Goal: Task Accomplishment & Management: Use online tool/utility

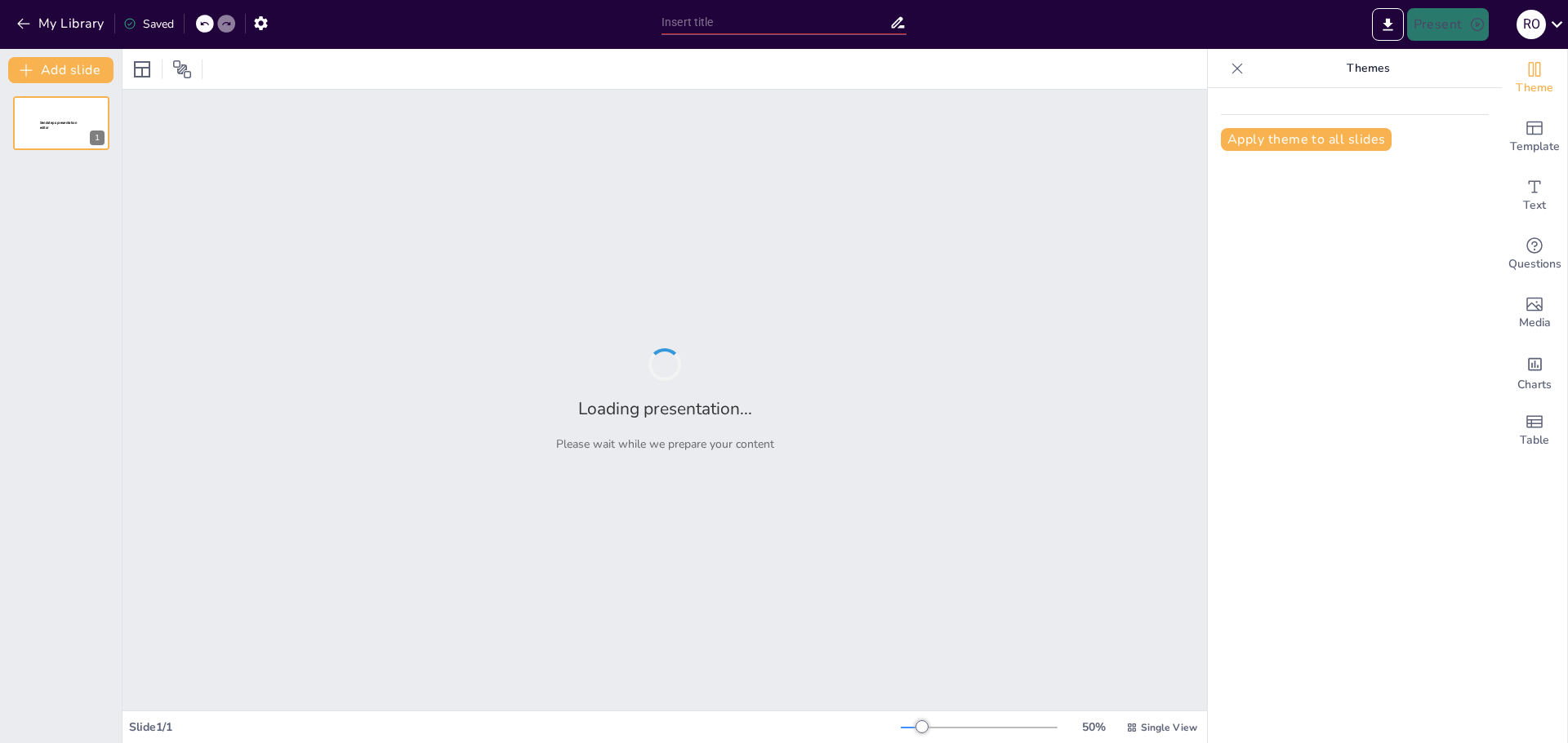
type input "New Sendsteps"
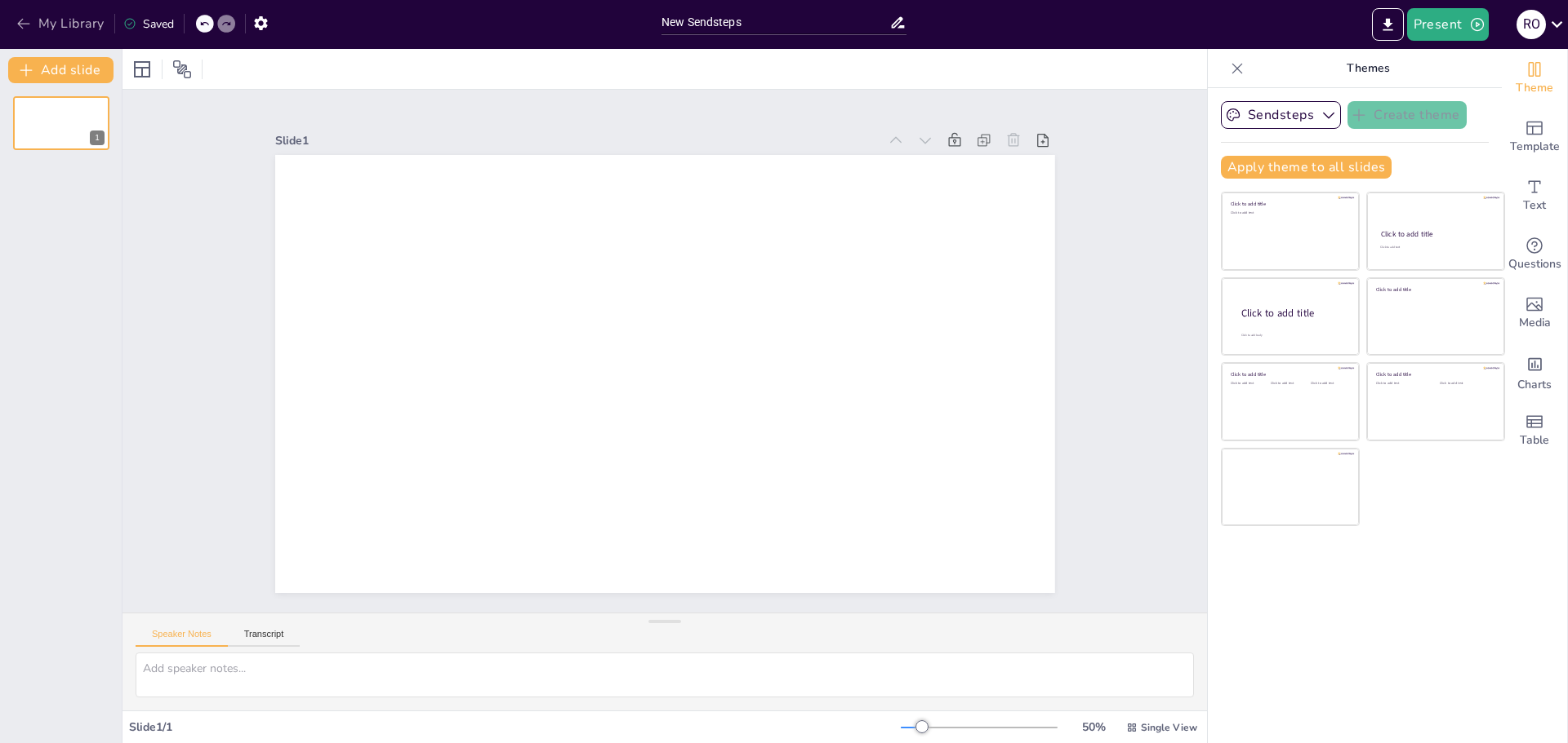
click at [19, 24] on icon "button" at bounding box center [23, 24] width 12 height 11
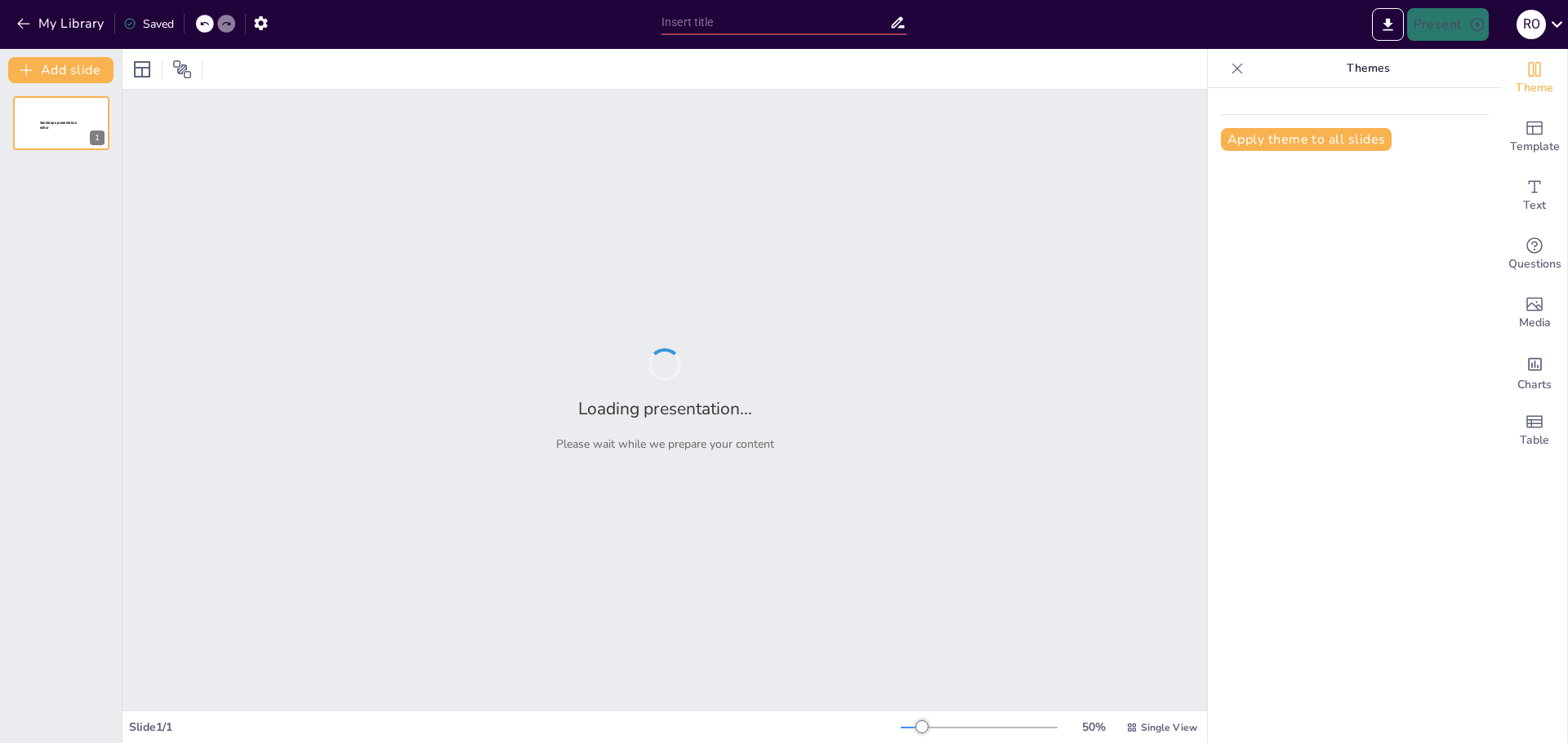
type input "Resolución NAC-DGERCGC25-00000014: Cambios en la Gestión de Comprobantes Electr…"
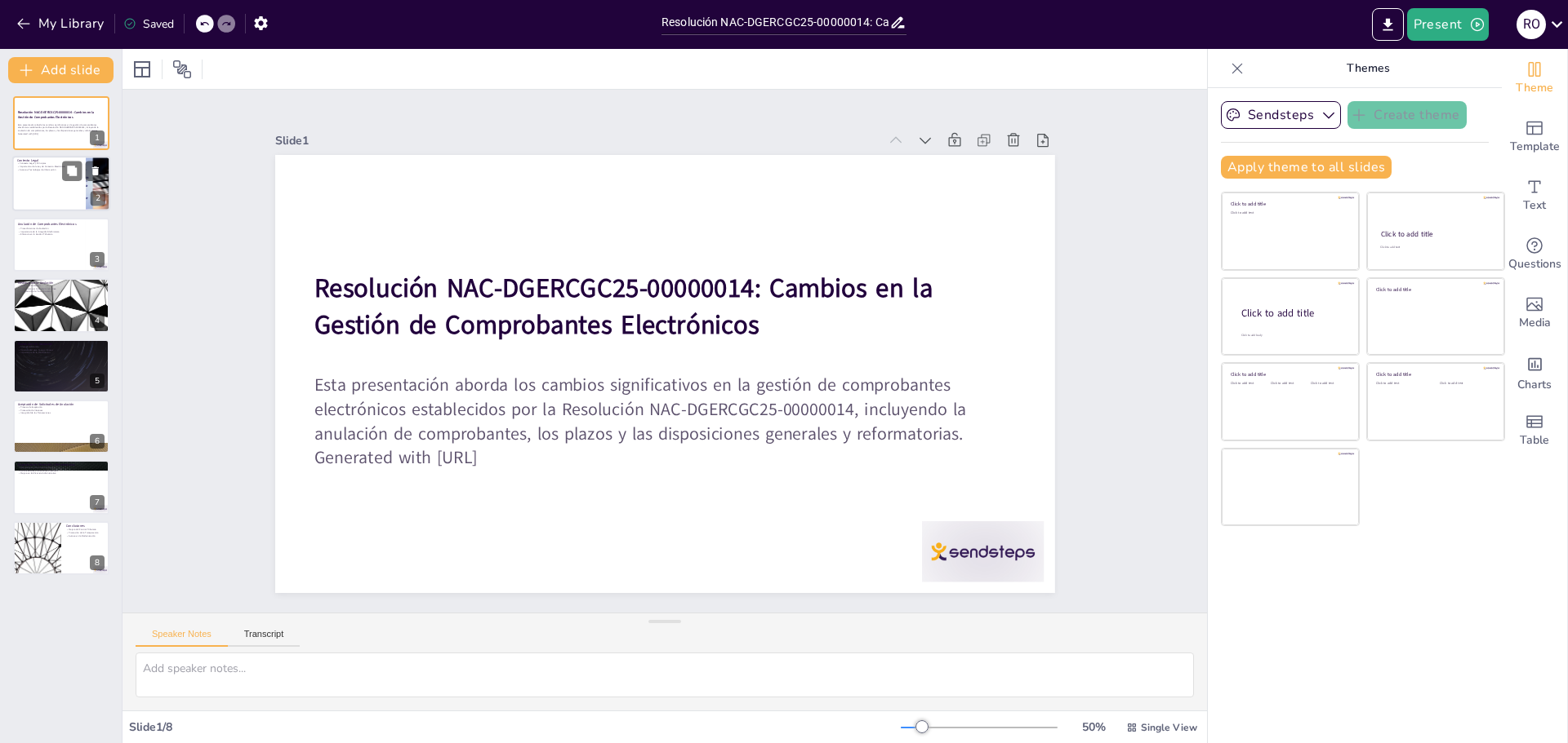
click at [82, 191] on div at bounding box center [60, 184] width 98 height 55
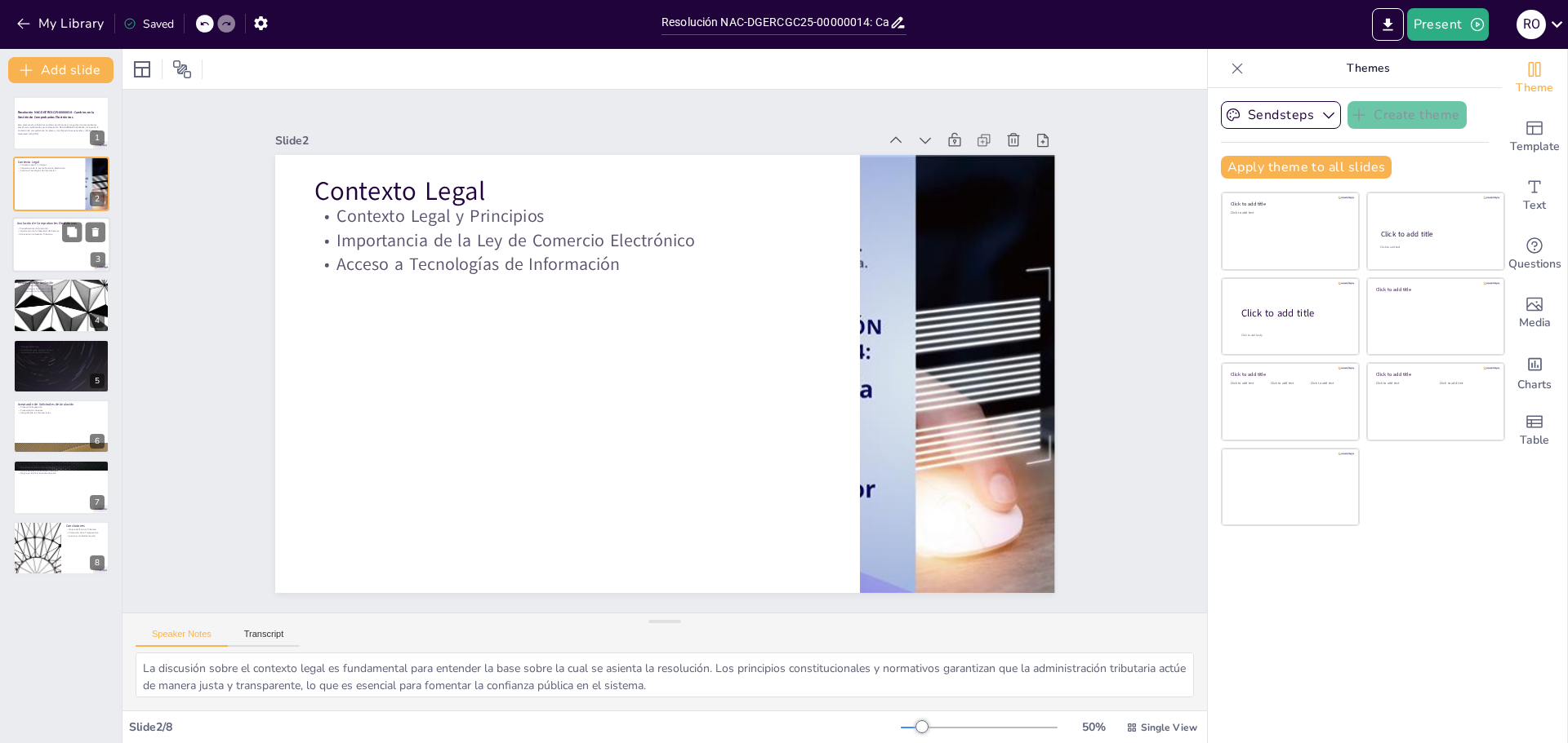
click at [57, 253] on div at bounding box center [60, 244] width 98 height 55
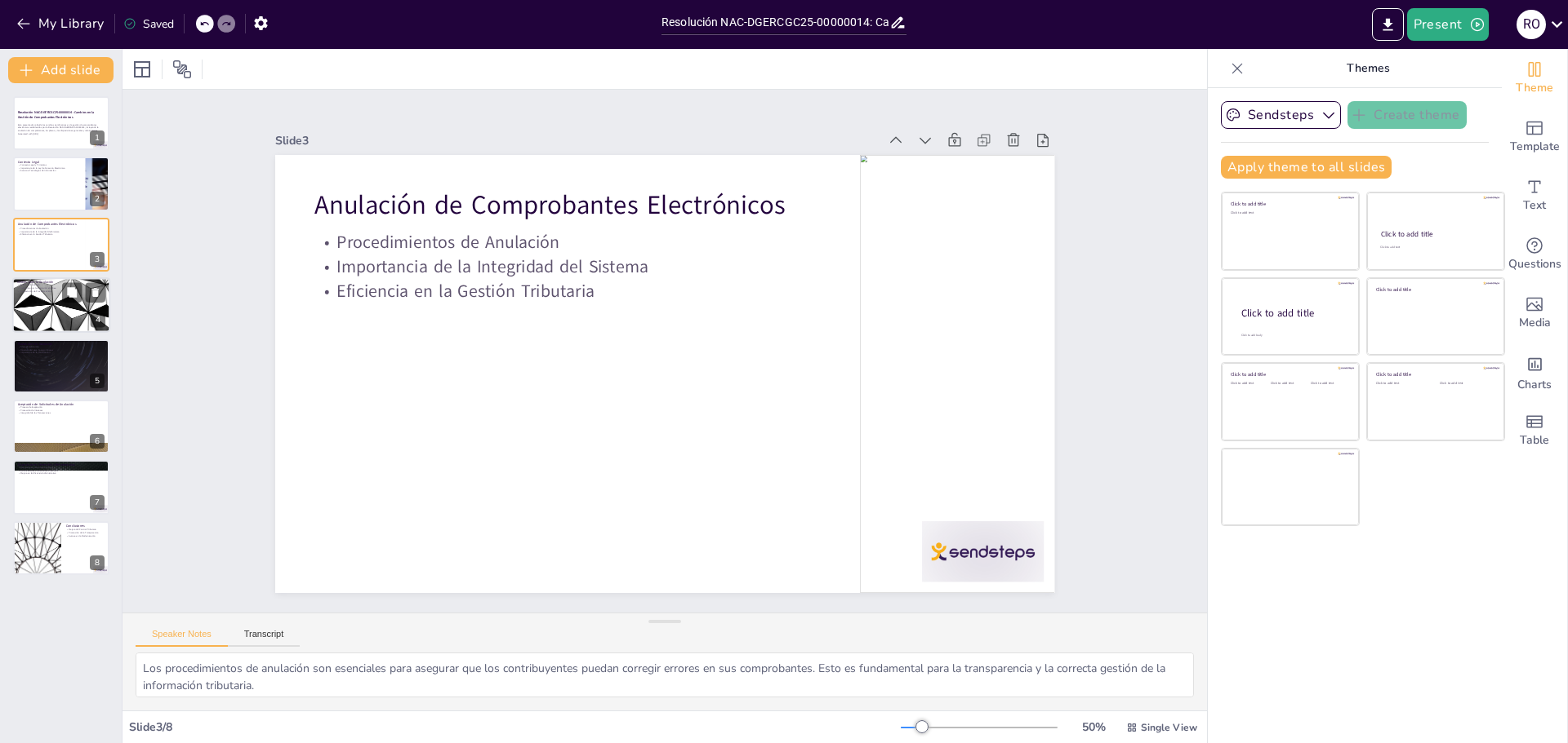
click at [41, 325] on div at bounding box center [60, 305] width 98 height 55
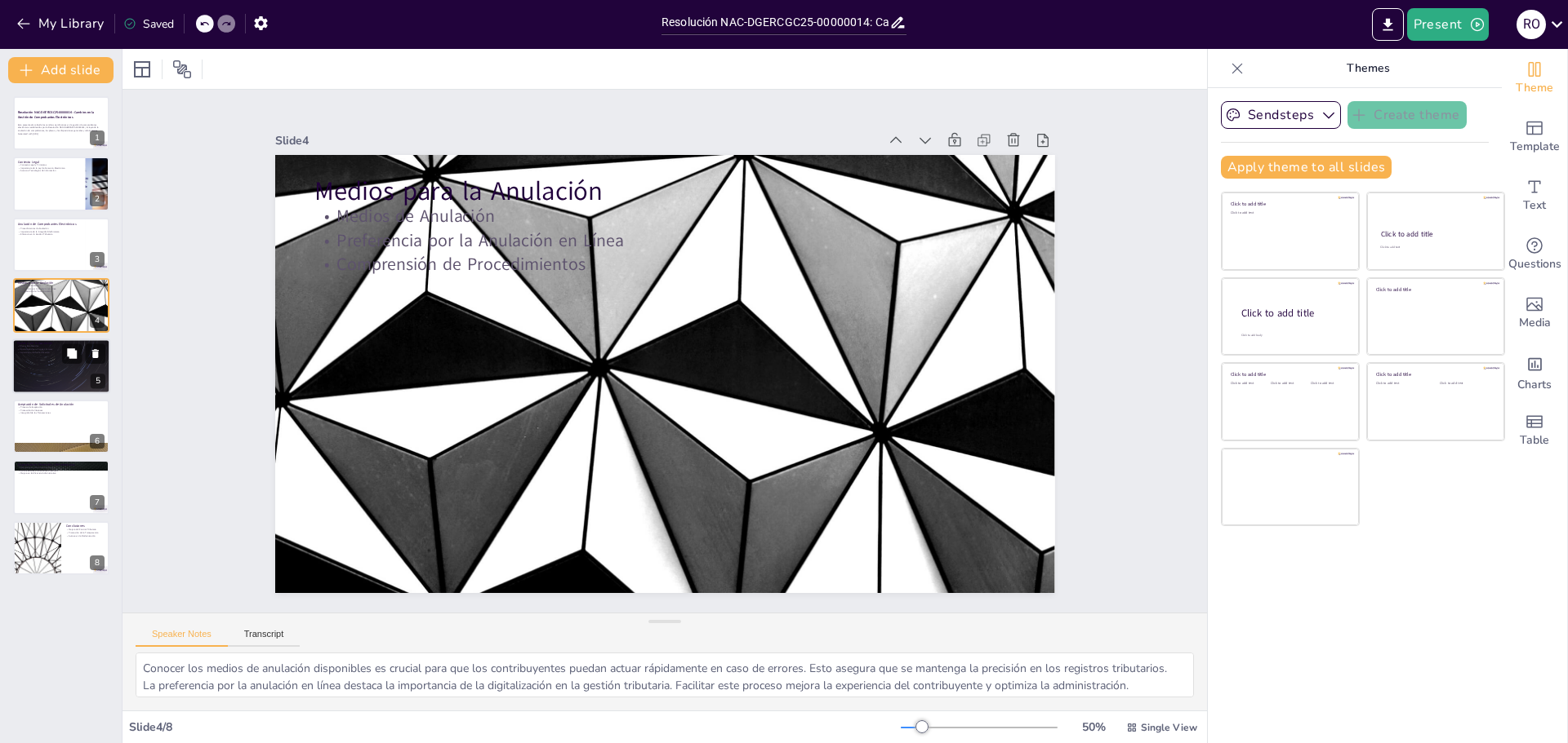
click at [40, 371] on div at bounding box center [60, 366] width 98 height 55
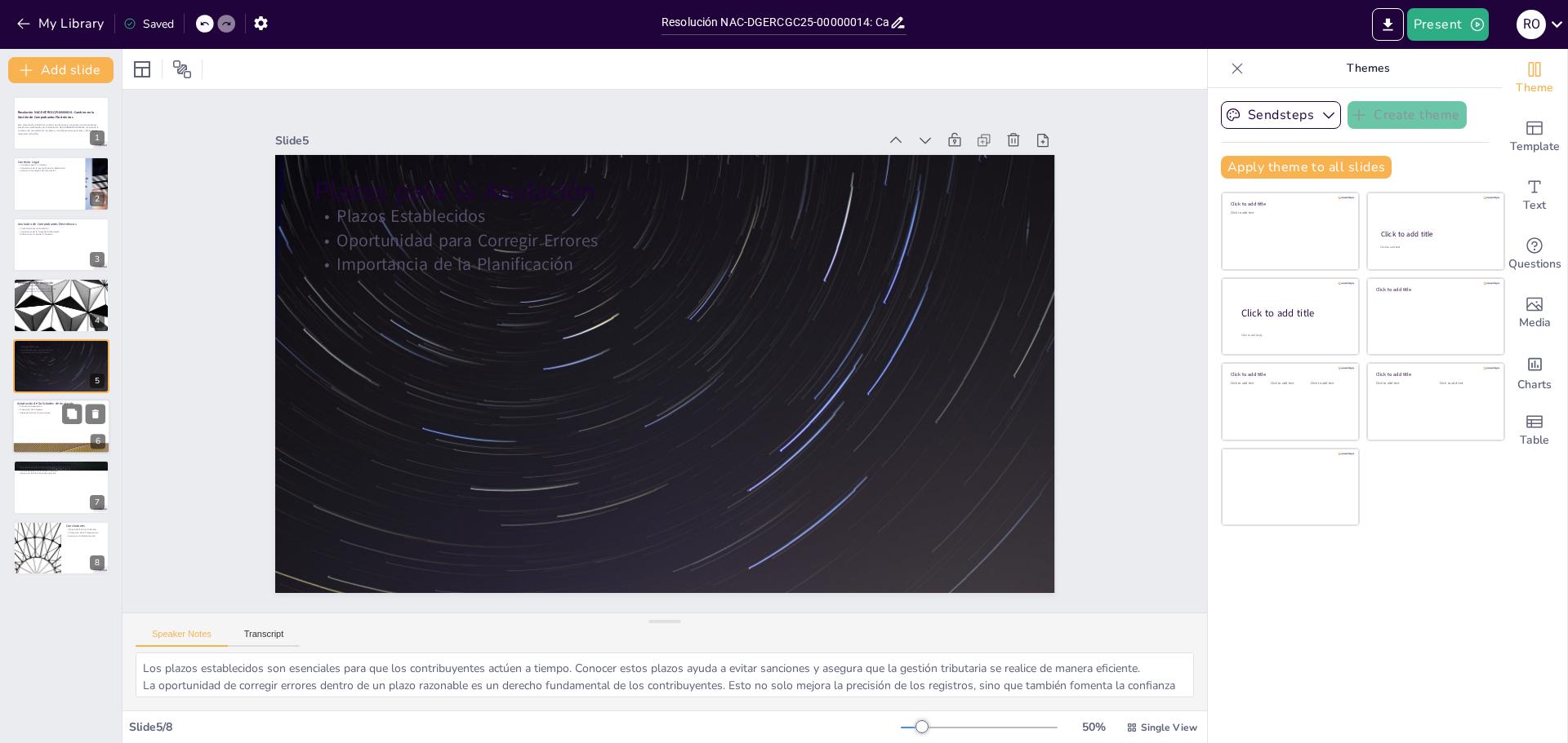
click at [36, 428] on div at bounding box center [60, 426] width 98 height 55
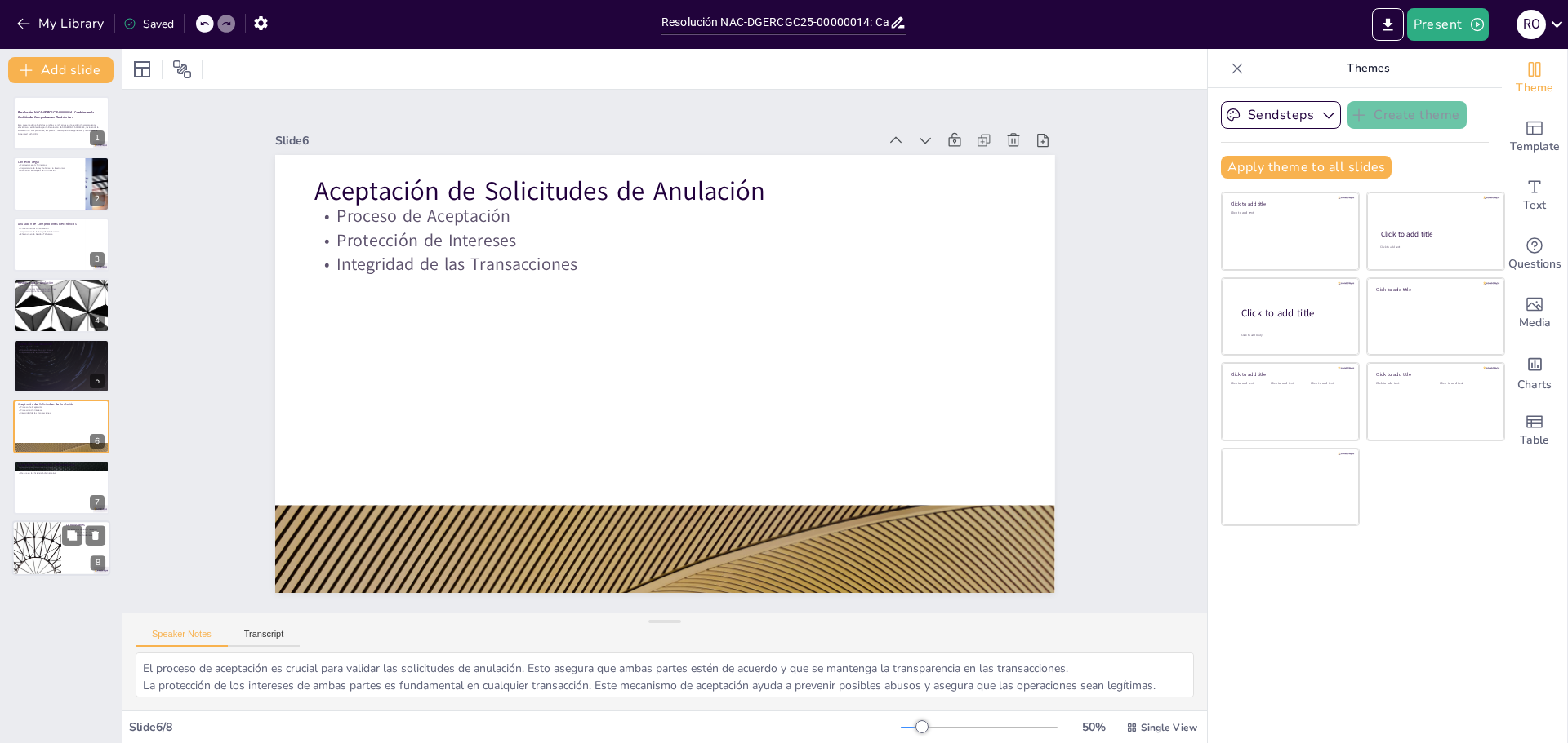
click at [58, 552] on div at bounding box center [37, 548] width 98 height 55
type textarea "La mejora del control tributario es uno de los principales objetivos de la reso…"
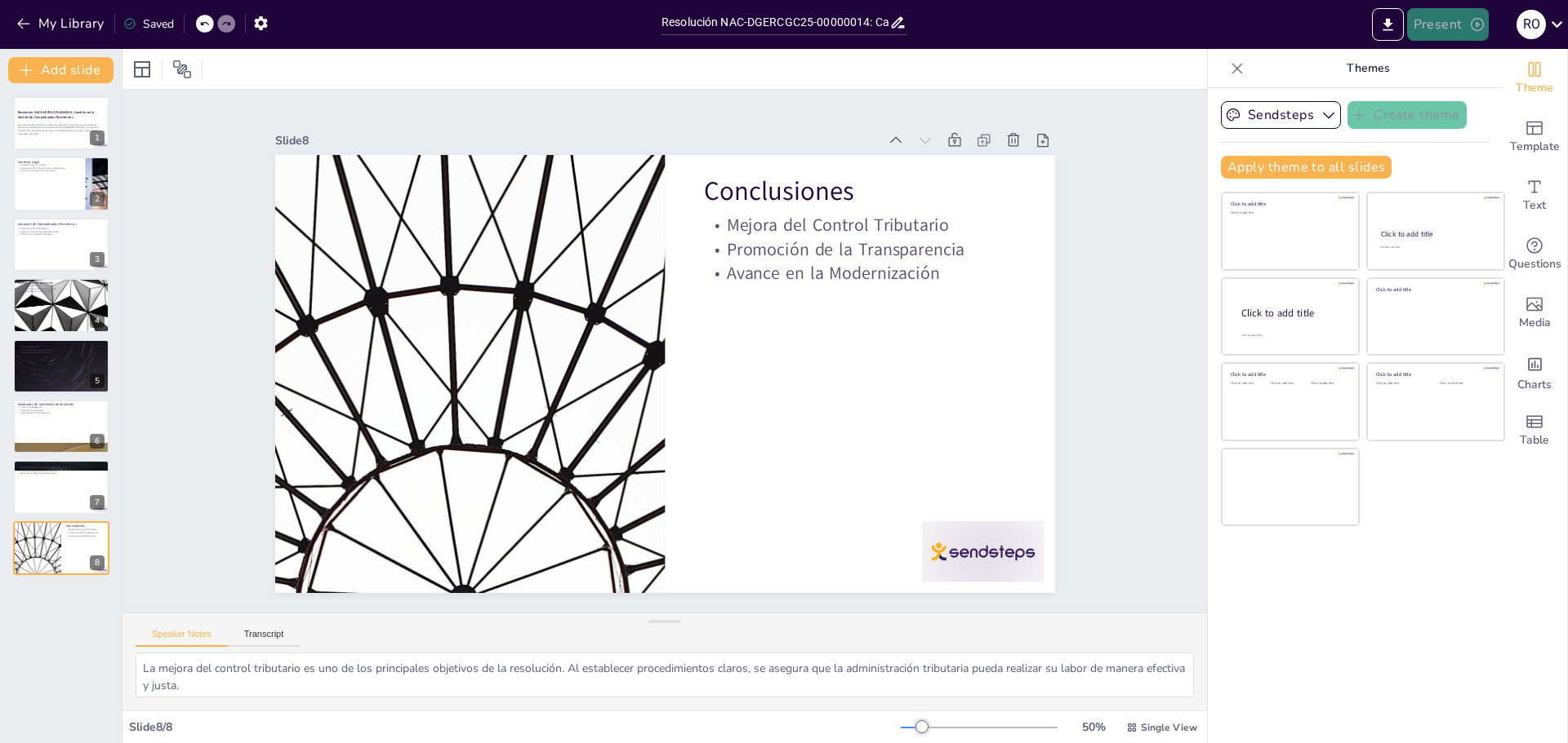
click at [1428, 26] on button "Present" at bounding box center [1447, 24] width 81 height 33
click at [1440, 60] on li "Preview presentation" at bounding box center [1472, 60] width 128 height 26
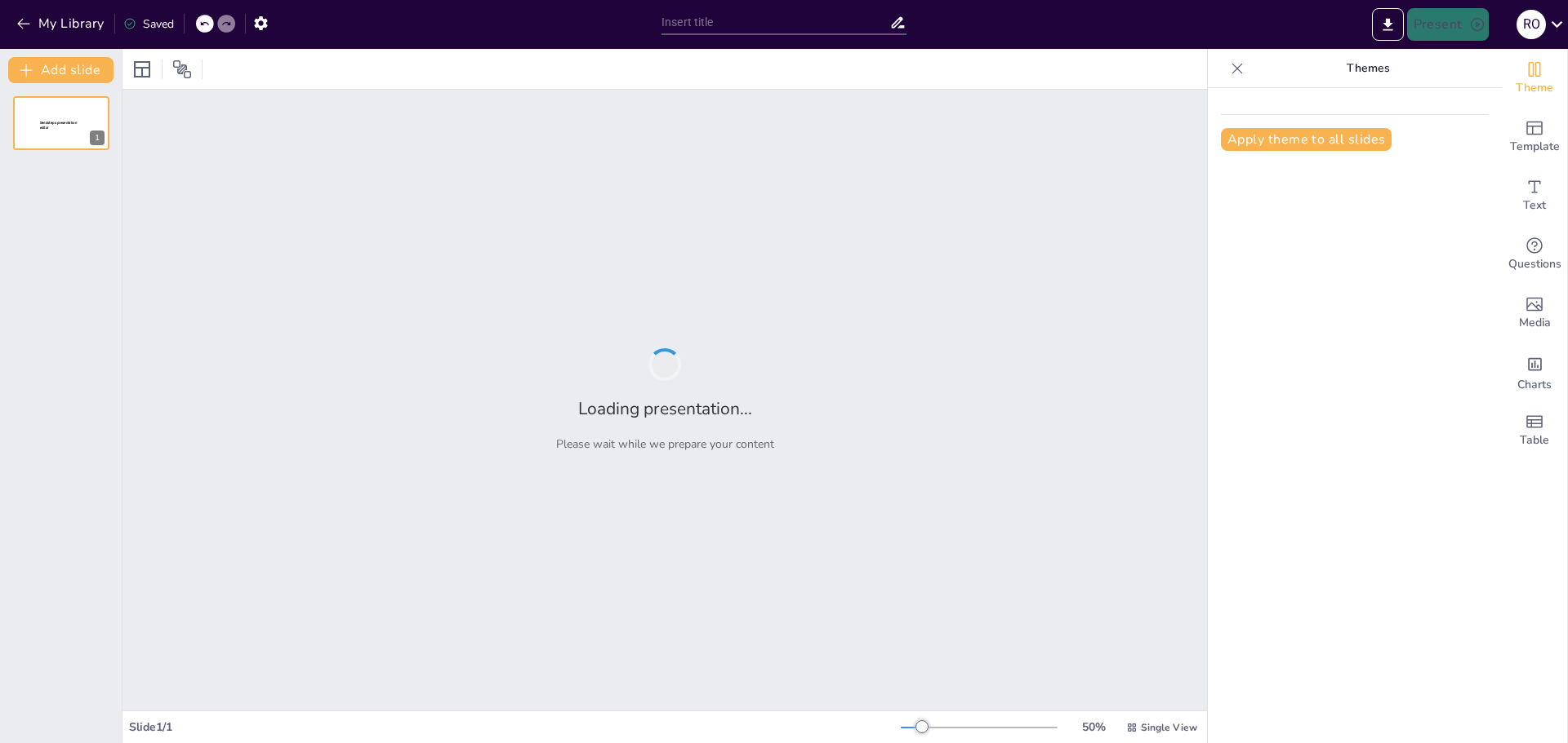
type input "Resolución NAC-DGERCGC25-00000014: Cambios en la Gestión de Comprobantes Electr…"
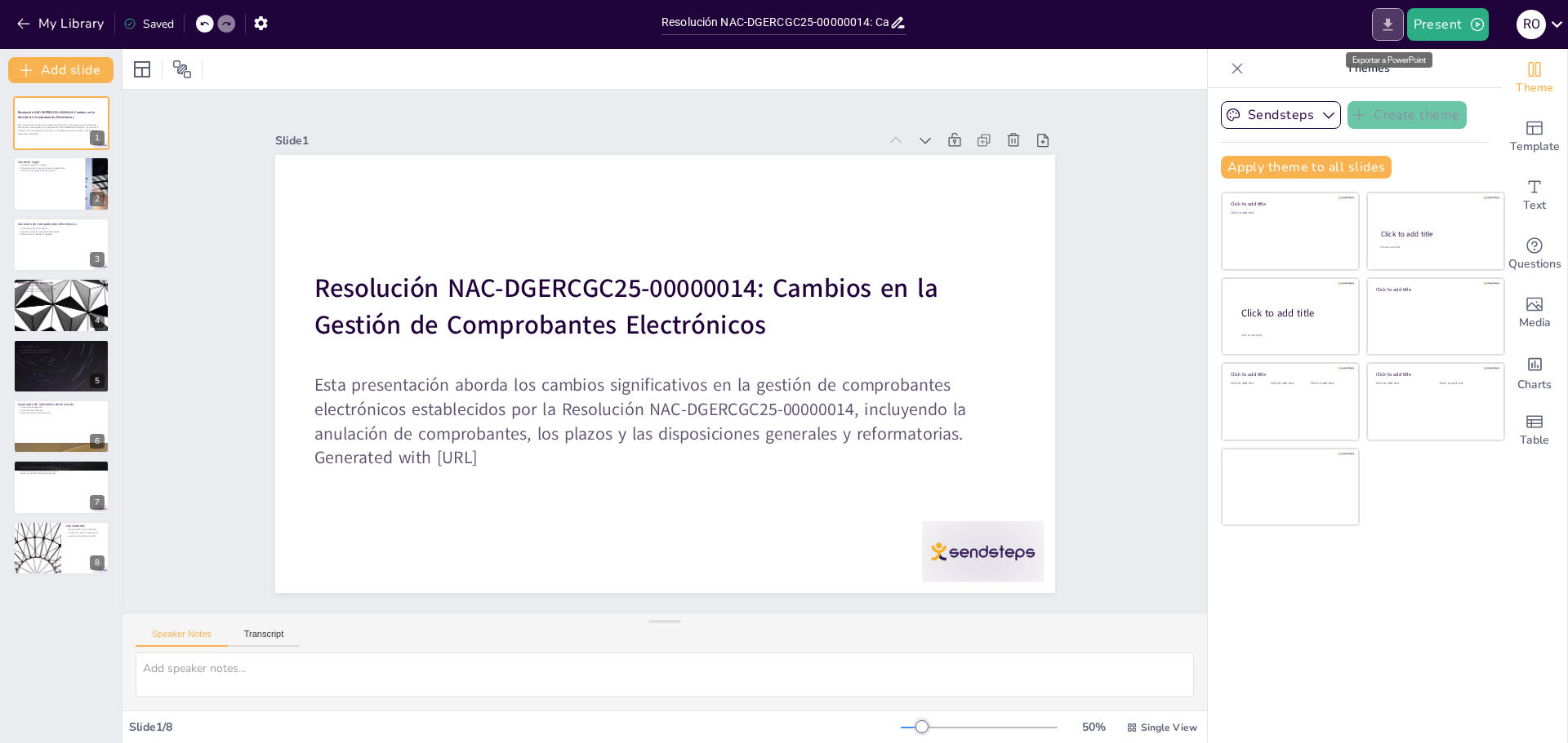
click at [1386, 30] on icon "Export to PowerPoint" at bounding box center [1387, 24] width 10 height 12
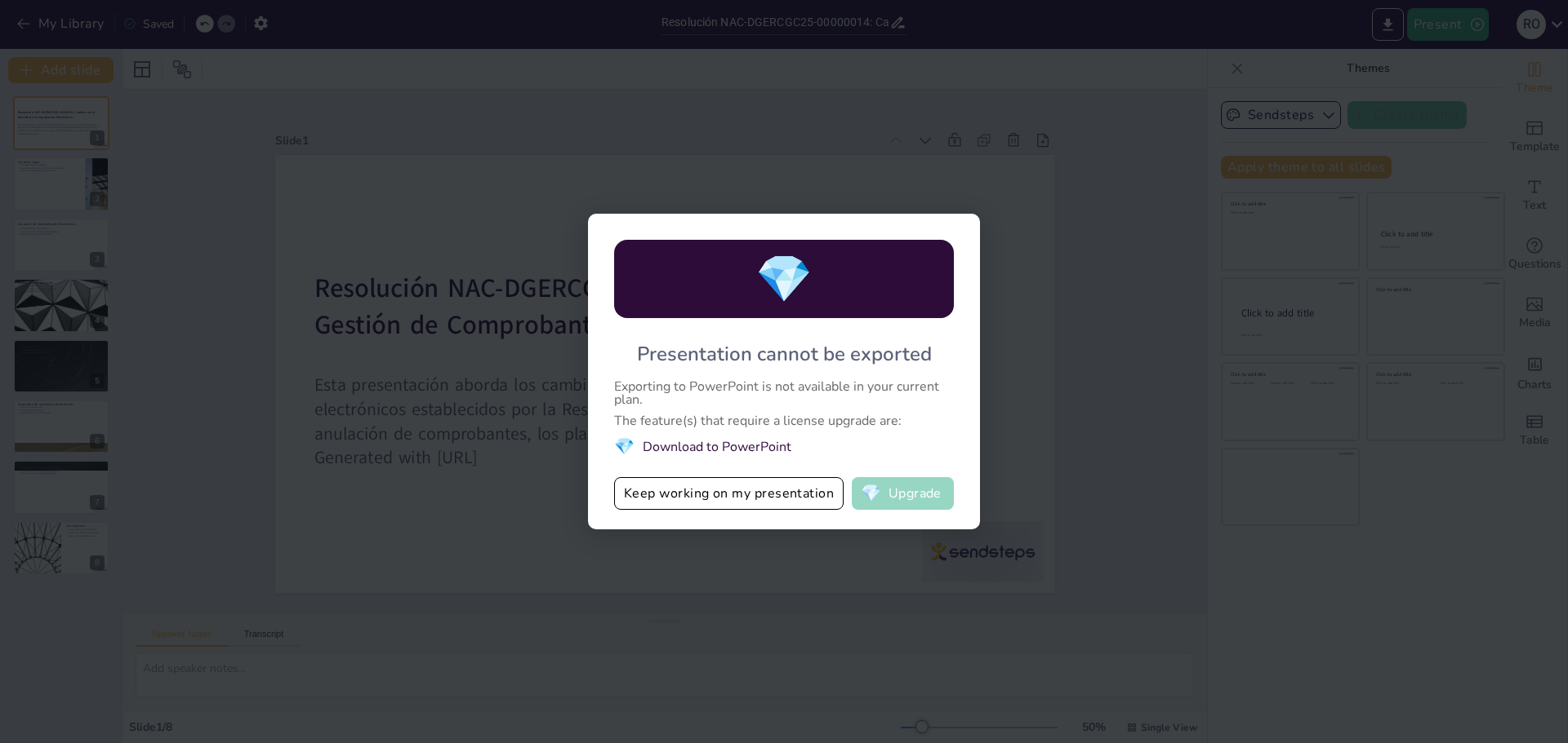
click at [907, 506] on button "💎 Upgrade" at bounding box center [902, 493] width 102 height 33
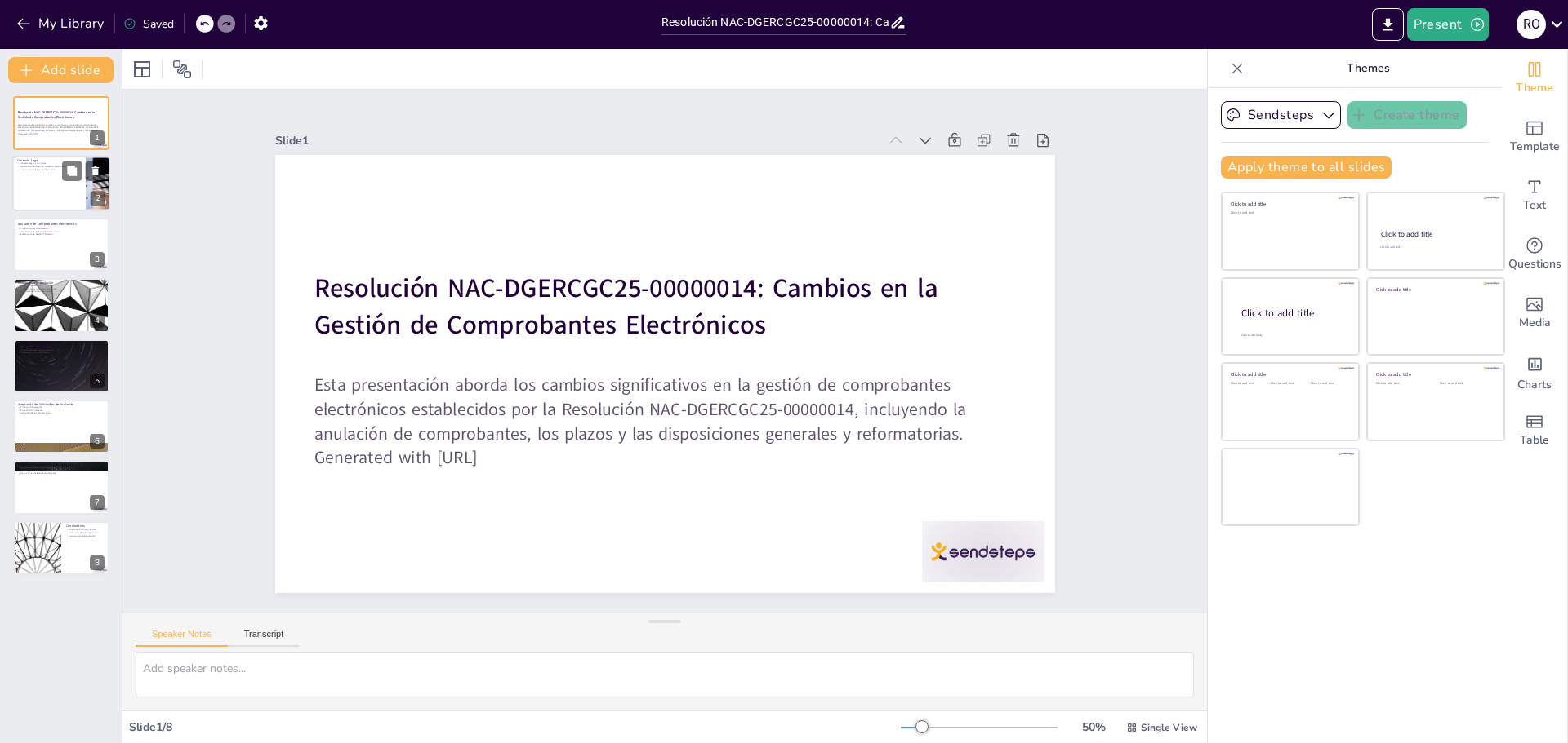
click at [88, 193] on div at bounding box center [97, 184] width 98 height 55
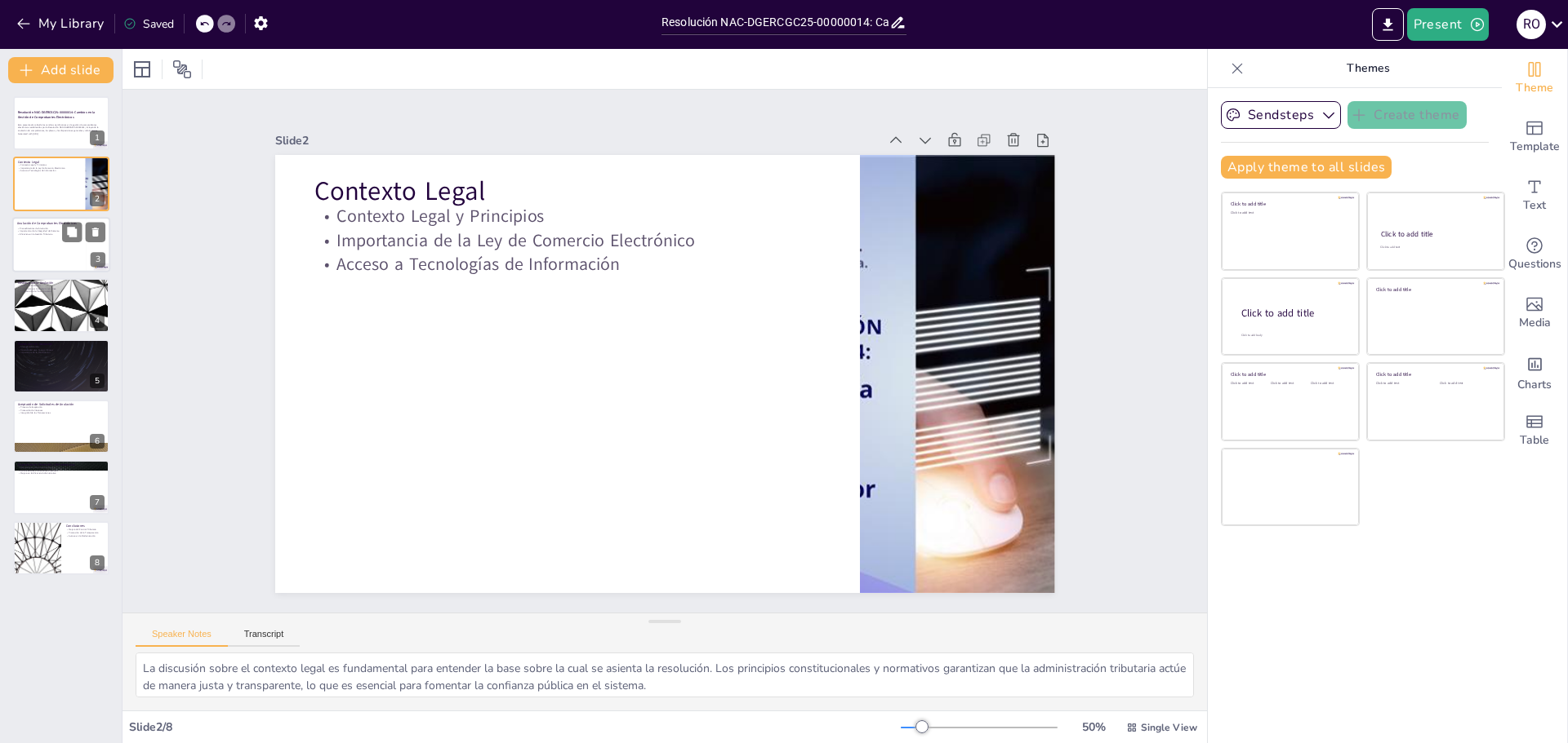
click at [80, 252] on div at bounding box center [60, 244] width 98 height 55
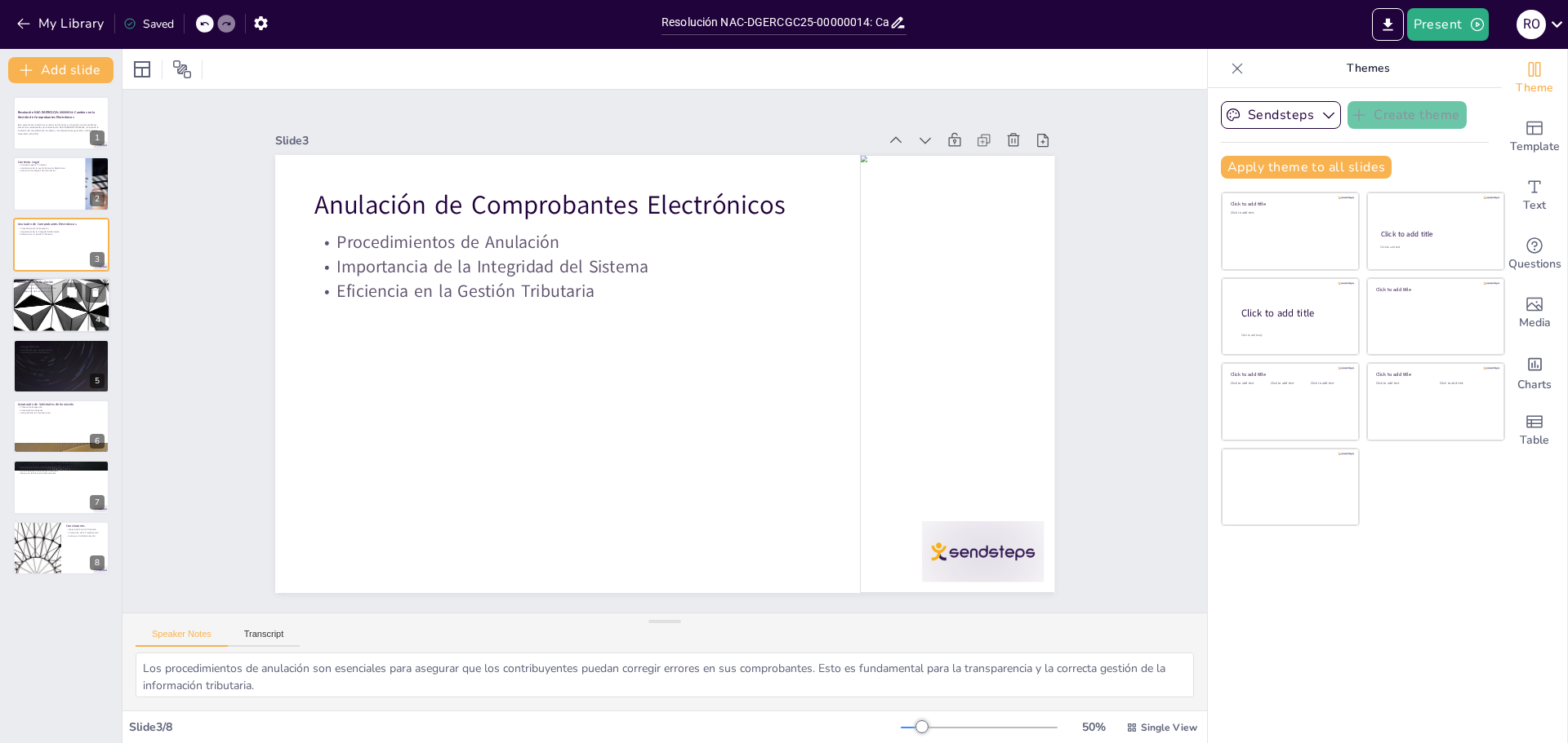
click at [77, 315] on div at bounding box center [60, 305] width 98 height 55
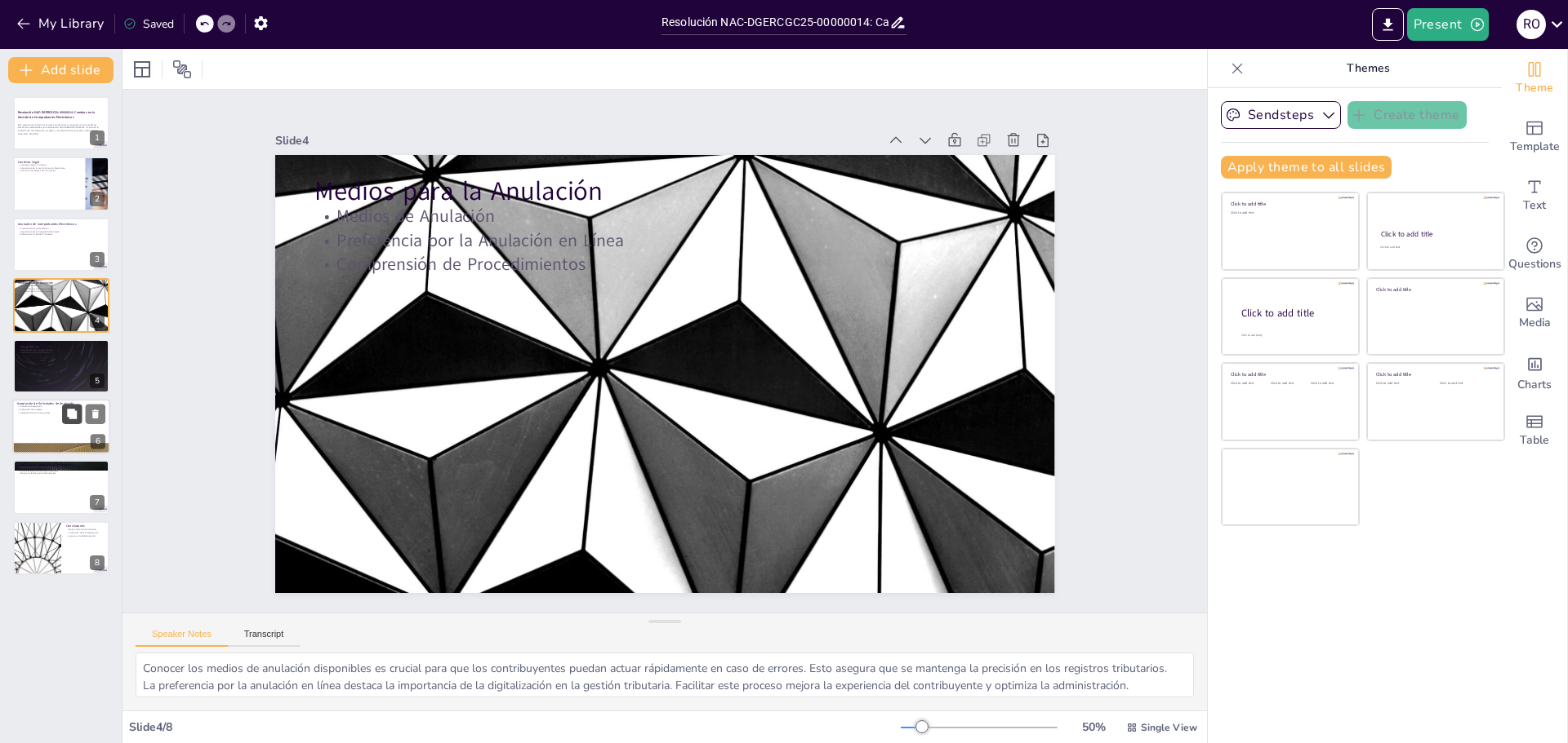
click at [78, 412] on button at bounding box center [72, 414] width 20 height 20
type textarea "El proceso de aceptación es crucial para validar las solicitudes de anulación. …"
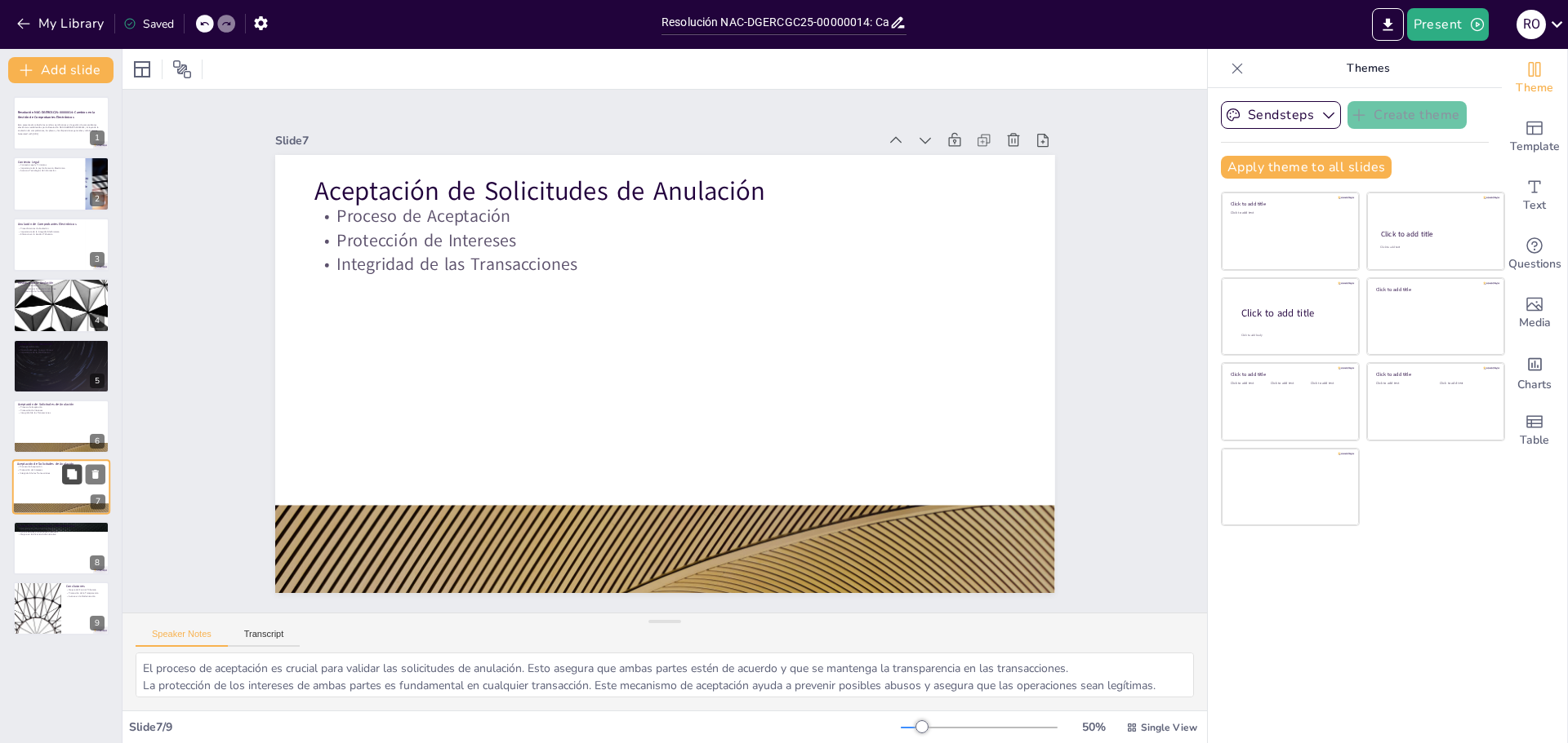
click at [73, 477] on icon at bounding box center [72, 474] width 10 height 10
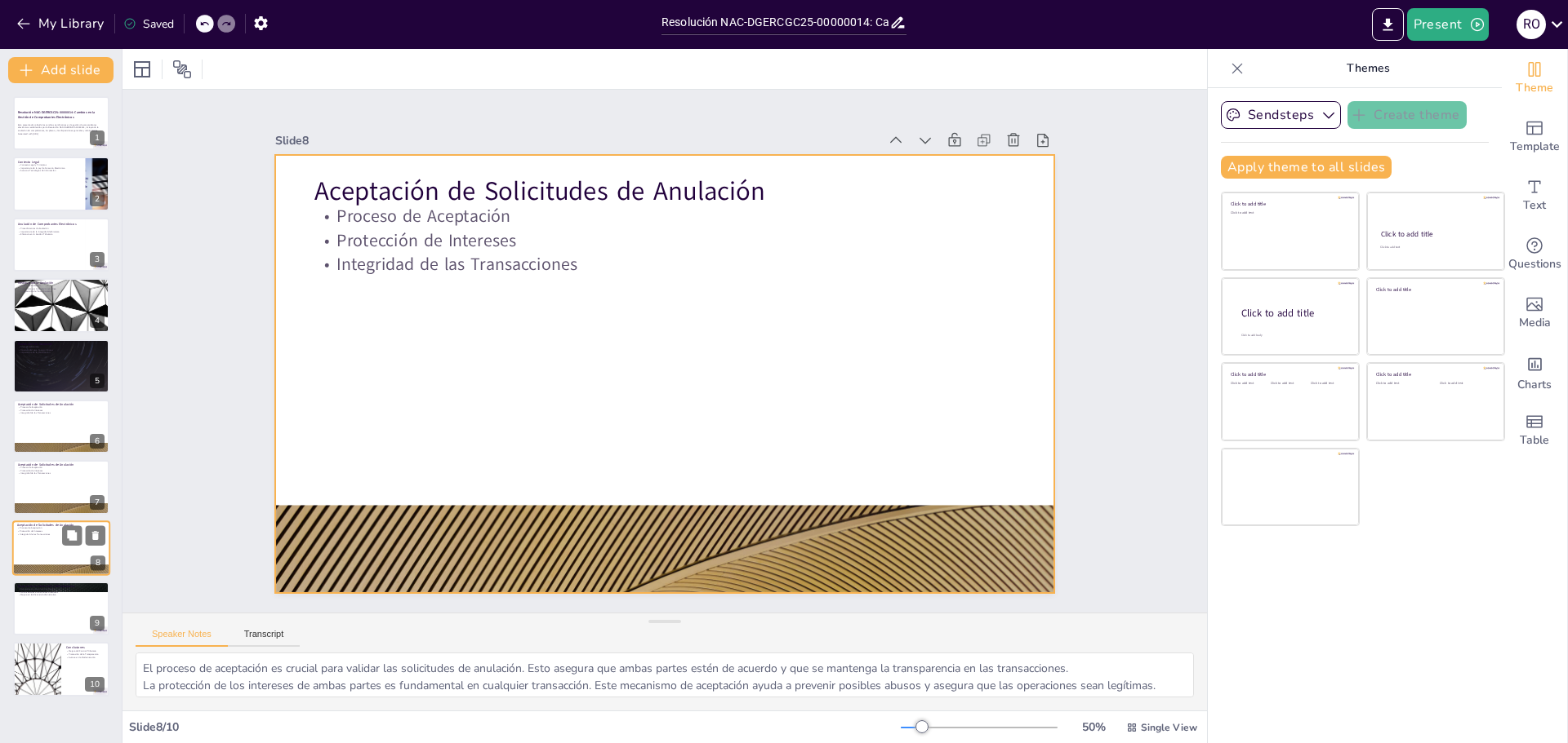
click at [40, 551] on div at bounding box center [60, 548] width 98 height 55
